Goal: Information Seeking & Learning: Learn about a topic

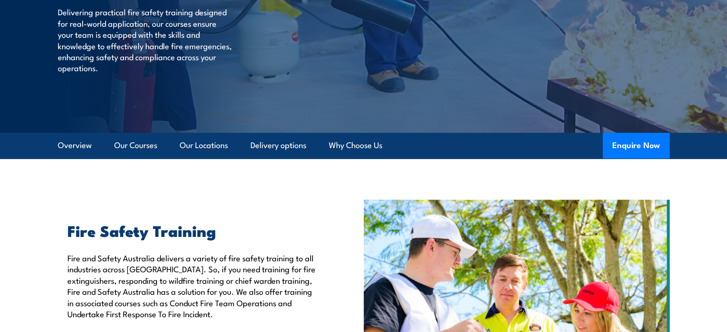
scroll to position [142, 0]
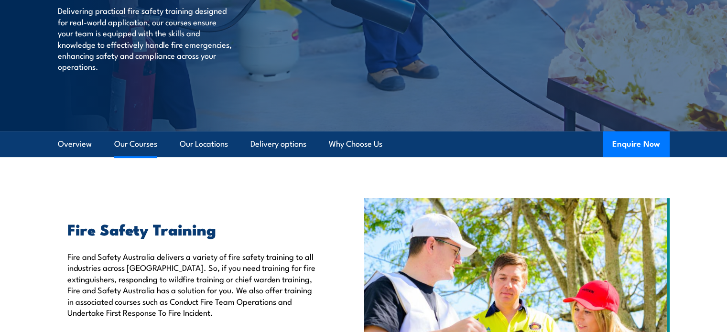
click at [138, 141] on link "Our Courses" at bounding box center [135, 143] width 43 height 25
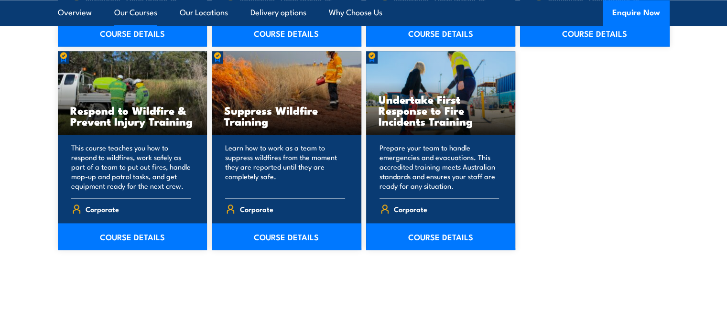
scroll to position [1488, 0]
click at [261, 15] on link "Delivery options" at bounding box center [278, 12] width 56 height 25
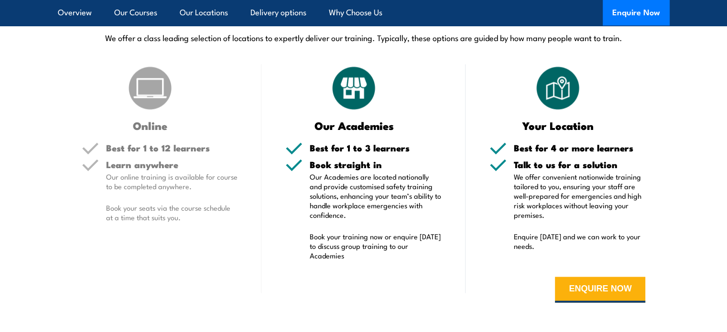
scroll to position [1817, 0]
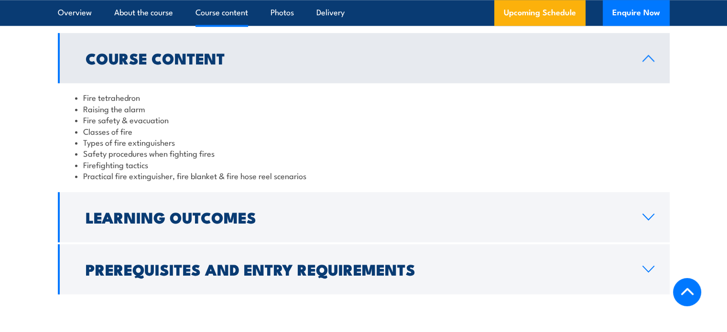
scroll to position [900, 0]
click at [375, 234] on link "Learning Outcomes" at bounding box center [364, 218] width 612 height 50
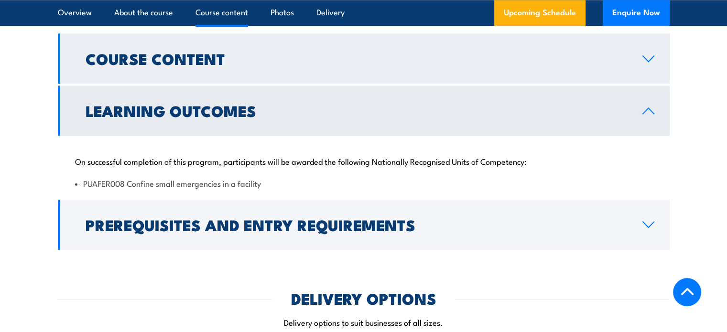
click at [400, 59] on h2 "Course Content" at bounding box center [357, 58] width 542 height 13
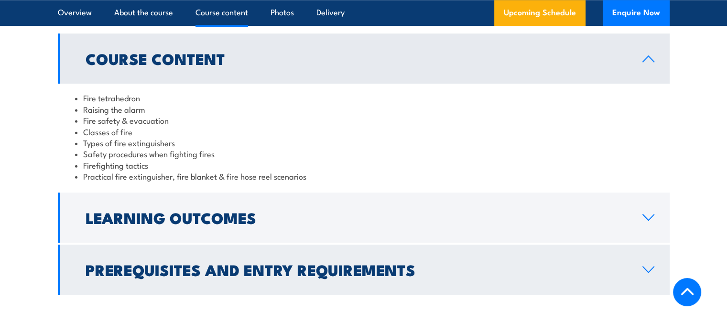
click at [348, 269] on h2 "Prerequisites and Entry Requirements" at bounding box center [357, 269] width 542 height 13
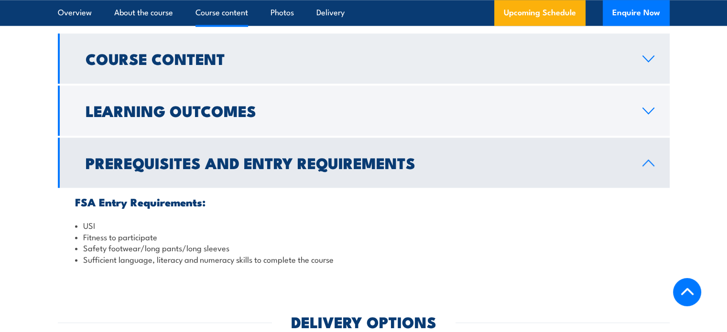
click at [404, 59] on h2 "Course Content" at bounding box center [357, 58] width 542 height 13
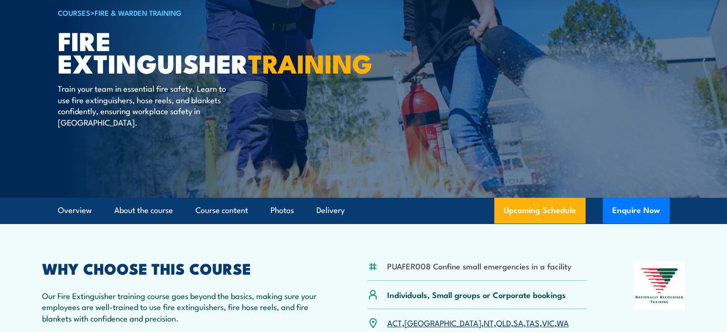
scroll to position [76, 0]
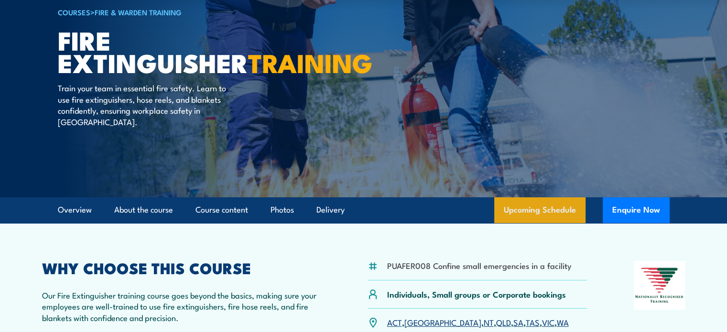
click at [518, 203] on link "Upcoming Schedule" at bounding box center [539, 210] width 91 height 26
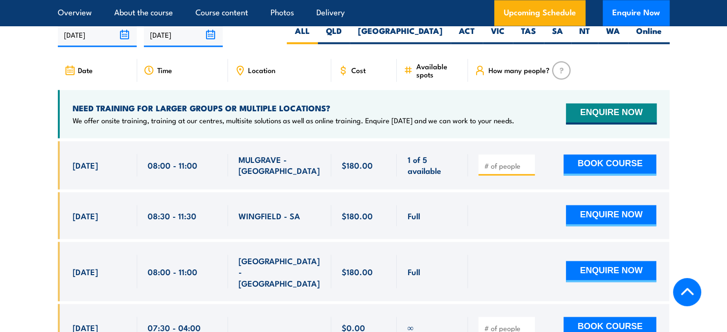
scroll to position [1600, 0]
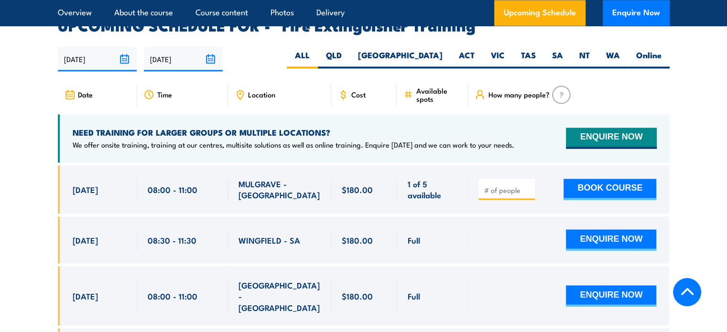
click at [258, 90] on span "Location" at bounding box center [261, 94] width 27 height 8
click at [350, 50] on label "QLD" at bounding box center [334, 59] width 32 height 19
click at [348, 50] on input "QLD" at bounding box center [345, 53] width 6 height 6
radio input "true"
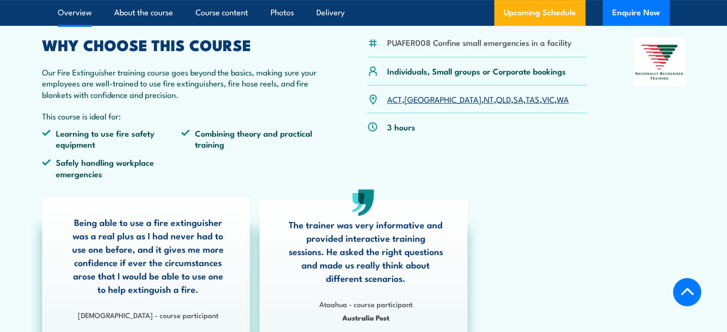
scroll to position [300, 0]
click at [496, 101] on link "QLD" at bounding box center [503, 98] width 15 height 11
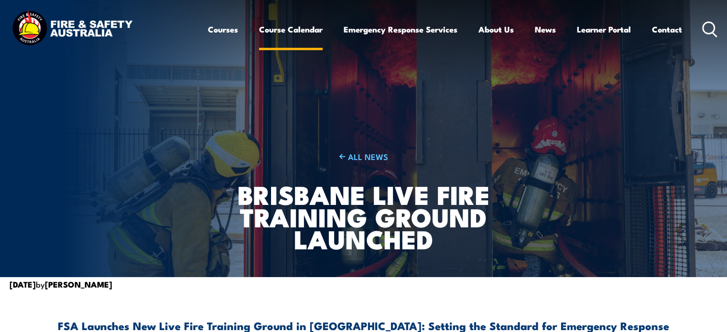
click at [314, 28] on link "Course Calendar" at bounding box center [291, 29] width 64 height 25
click at [301, 28] on link "Course Calendar" at bounding box center [291, 29] width 64 height 25
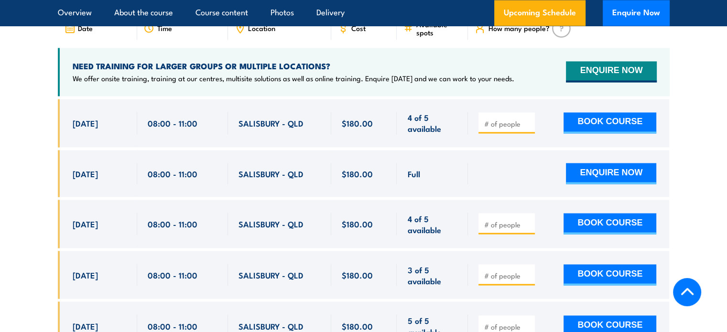
scroll to position [1667, 0]
